Goal: Register for event/course

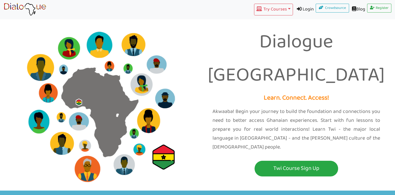
drag, startPoint x: 185, startPoint y: 34, endPoint x: 248, endPoint y: 16, distance: 65.9
click at [248, 16] on nav "Try Courses Toggle Dropdown TWI YORUBA GA SWAHILI IGBO Login Crowdsource Blog R…" at bounding box center [197, 9] width 395 height 19
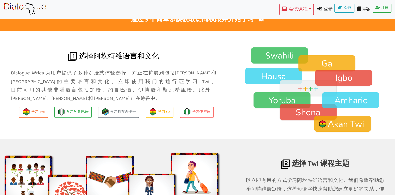
scroll to position [339, 0]
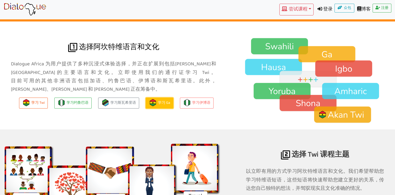
click at [149, 97] on link "学习 Ga" at bounding box center [160, 102] width 28 height 11
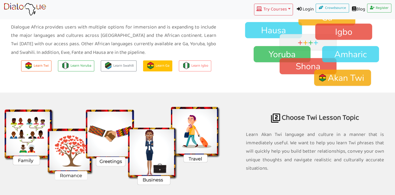
scroll to position [391, 0]
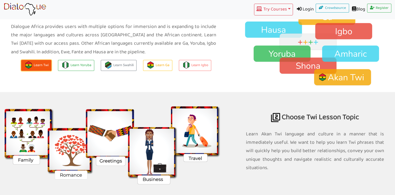
click at [37, 67] on button "Learn Twi" at bounding box center [36, 65] width 30 height 11
